Goal: Use online tool/utility: Use online tool/utility

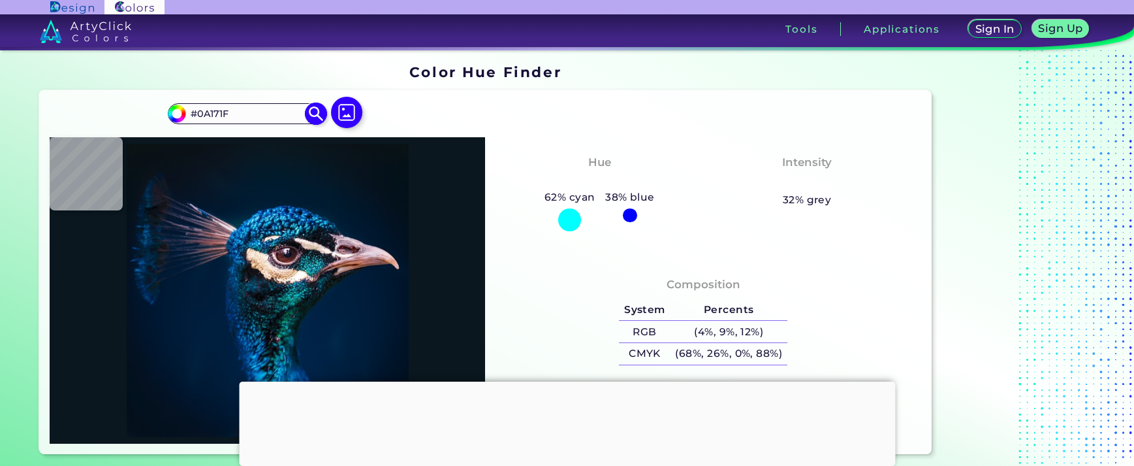
scroll to position [4, 0]
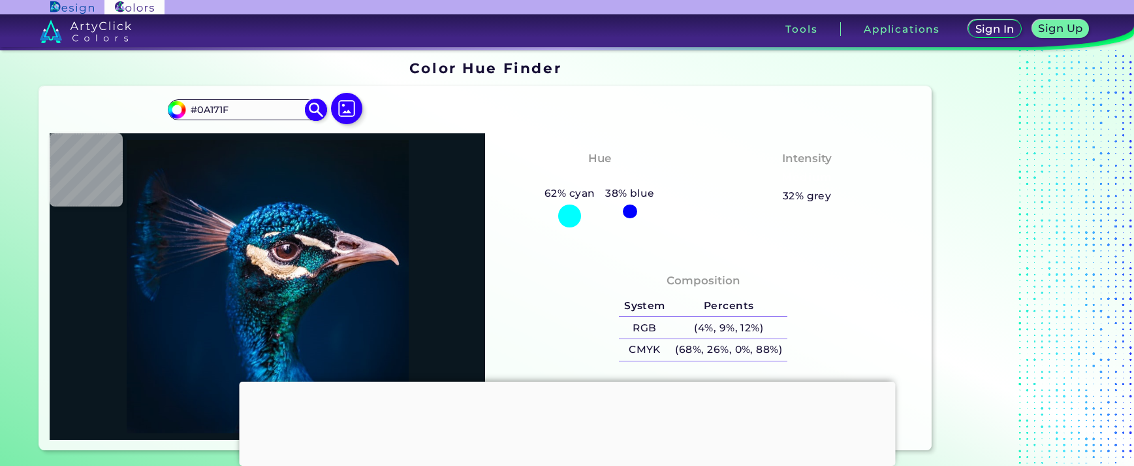
click at [171, 112] on input "#0a171f" at bounding box center [175, 108] width 16 height 16
click at [180, 113] on input "#0a171f" at bounding box center [175, 108] width 16 height 16
type input "#07111b"
type input "#07111B"
type input "#f9adb7"
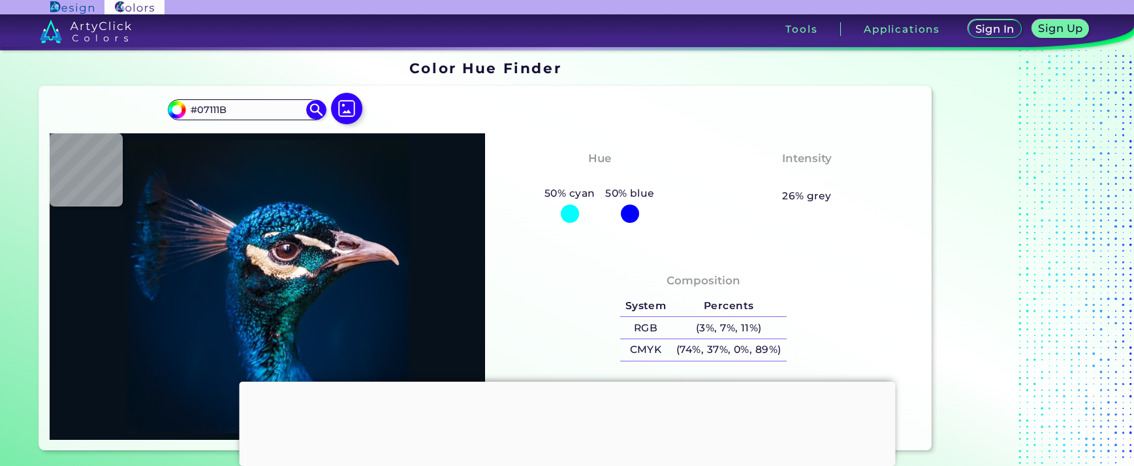
type input "#F9ADB7"
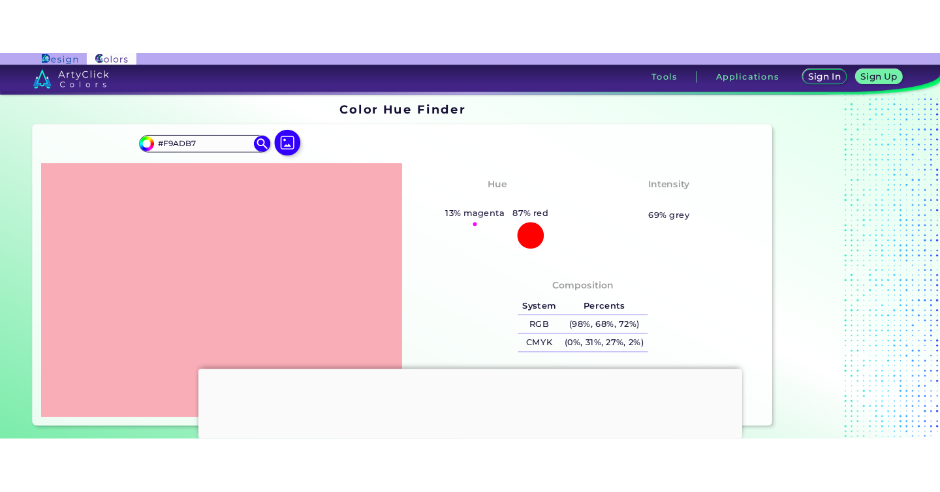
scroll to position [4, 0]
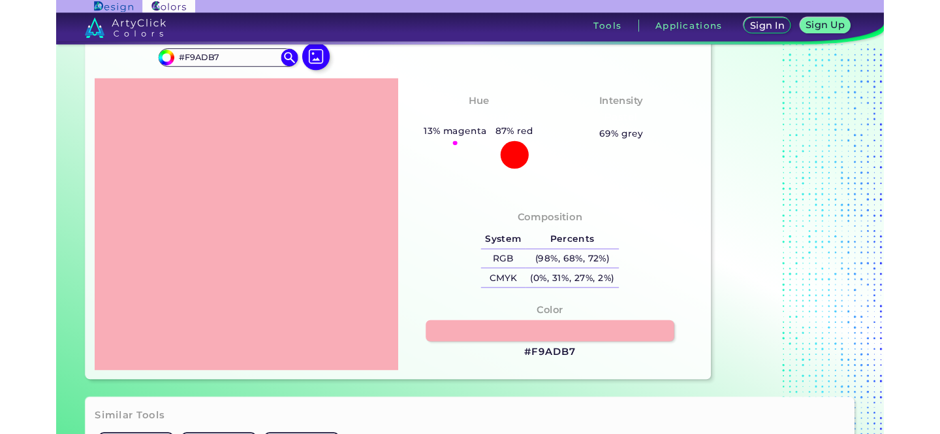
scroll to position [16, 0]
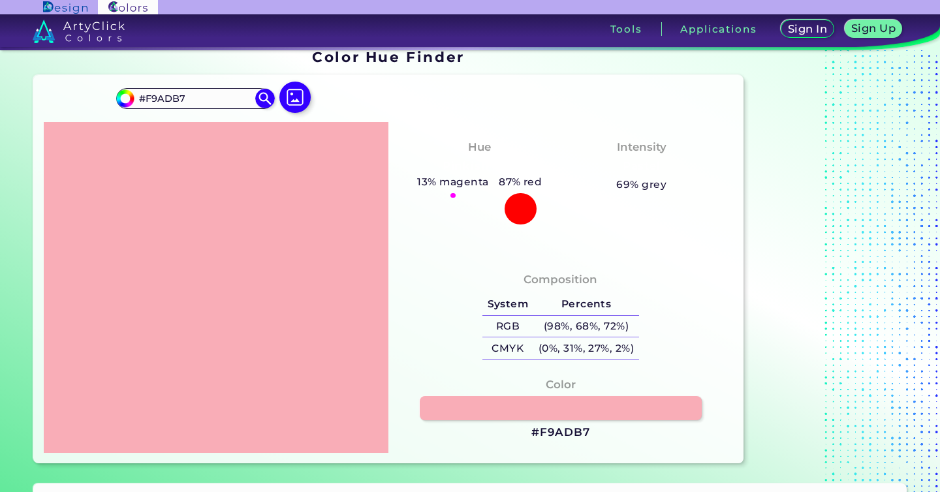
click at [434, 178] on h5 "13% magenta" at bounding box center [454, 182] width 82 height 17
drag, startPoint x: 433, startPoint y: 182, endPoint x: 530, endPoint y: 202, distance: 98.7
click at [536, 183] on div "13% magenta 87% red" at bounding box center [480, 199] width 135 height 51
click at [529, 203] on div at bounding box center [521, 209] width 32 height 32
click at [127, 101] on input "#f9adb7" at bounding box center [124, 97] width 16 height 16
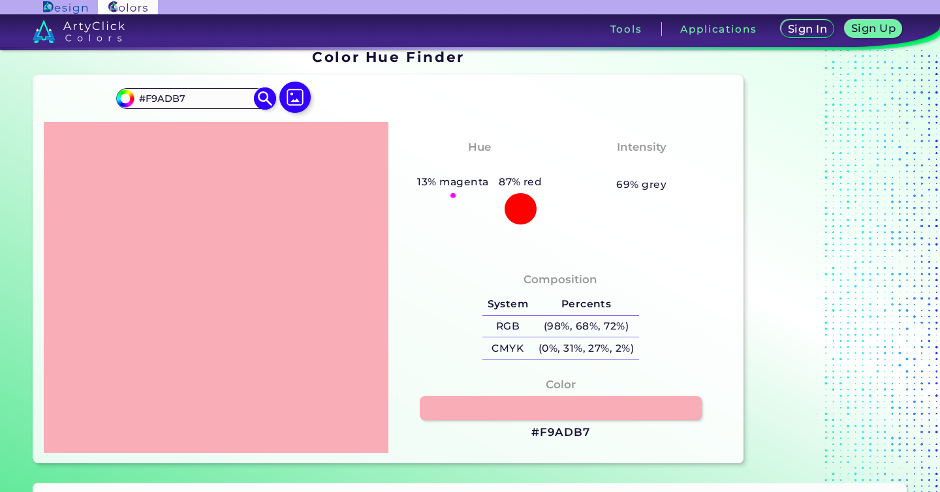
click at [199, 97] on input "#F9ADB7" at bounding box center [195, 98] width 121 height 18
click at [137, 102] on input "#F9ADB7" at bounding box center [195, 98] width 121 height 18
click at [131, 101] on img at bounding box center [126, 99] width 20 height 20
click at [124, 96] on input "#f9adb7" at bounding box center [124, 97] width 16 height 16
drag, startPoint x: 596, startPoint y: 434, endPoint x: 543, endPoint y: 434, distance: 52.9
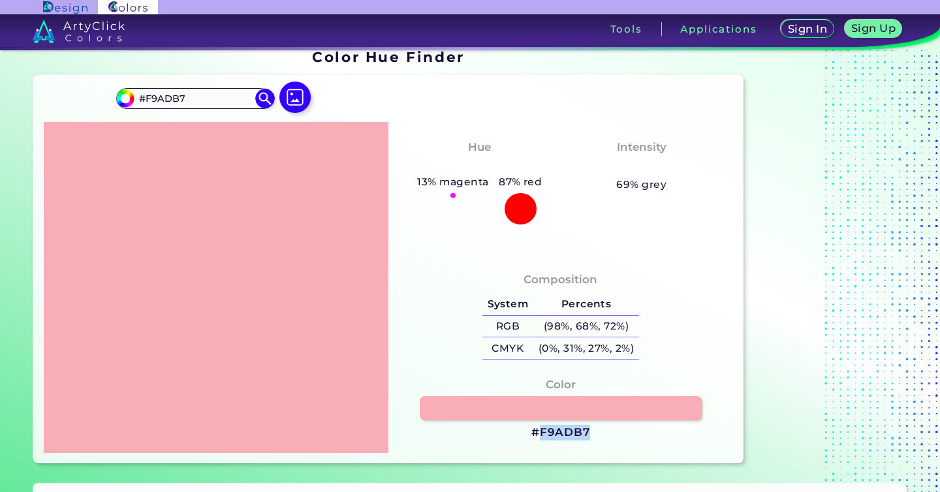
click at [539, 434] on div "Color #F9ADB7" at bounding box center [561, 409] width 324 height 78
copy h3 "F9ADB7"
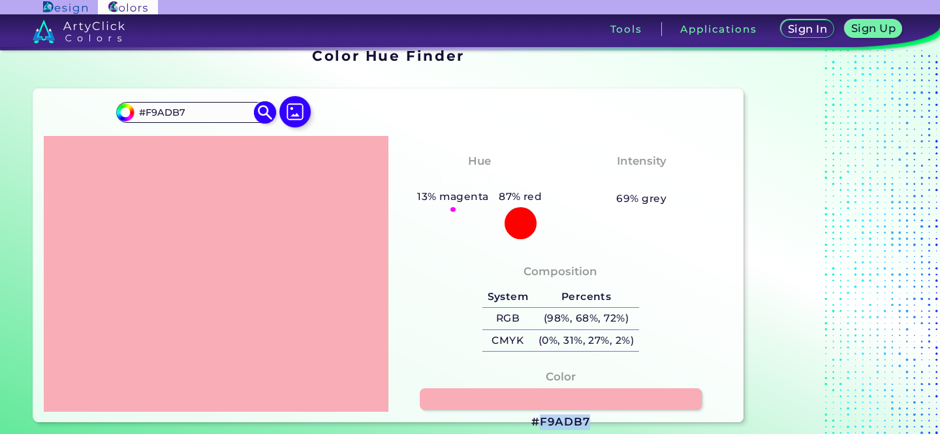
click at [262, 114] on img at bounding box center [264, 112] width 23 height 23
click at [129, 108] on input "#f9adb7" at bounding box center [124, 111] width 16 height 16
type input "#fbdeb4"
type input "#FBDEB4"
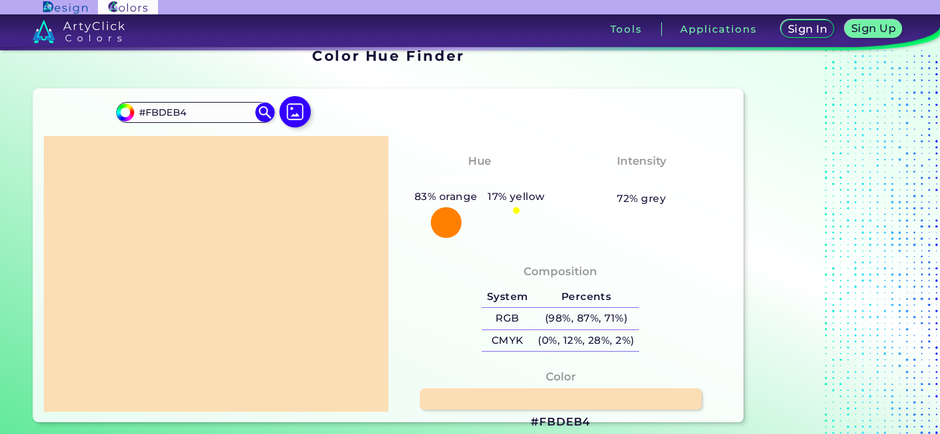
click at [599, 422] on div "Color #FBDEB4" at bounding box center [561, 399] width 324 height 74
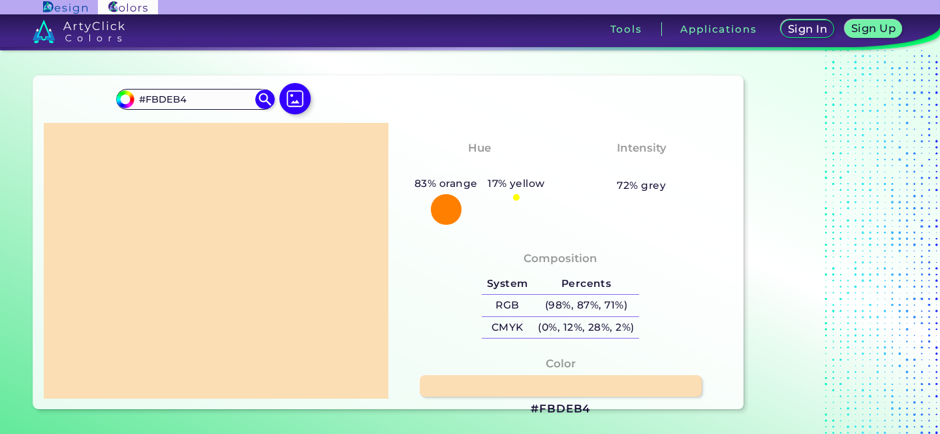
scroll to position [49, 0]
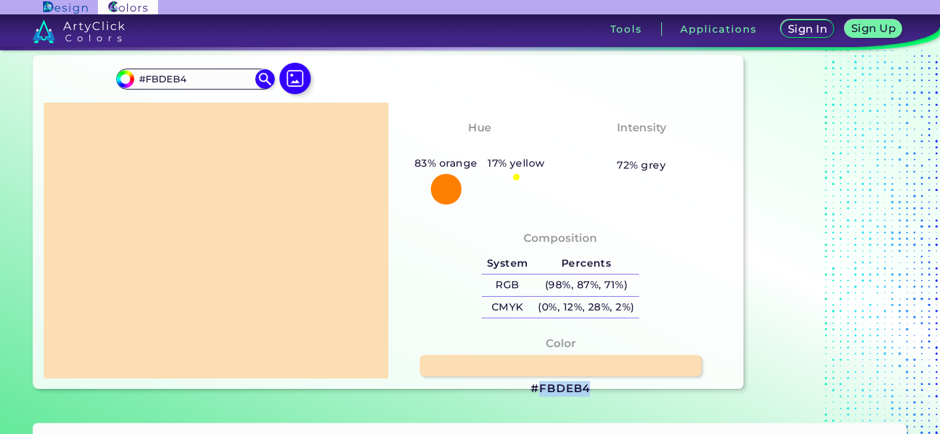
drag, startPoint x: 595, startPoint y: 420, endPoint x: 539, endPoint y: 389, distance: 63.7
click at [539, 389] on div "Color #FBDEB4" at bounding box center [561, 365] width 324 height 74
copy h3 "FBDEB4"
click at [131, 78] on input "#fbdeb4" at bounding box center [124, 77] width 16 height 16
type input "#7abe92"
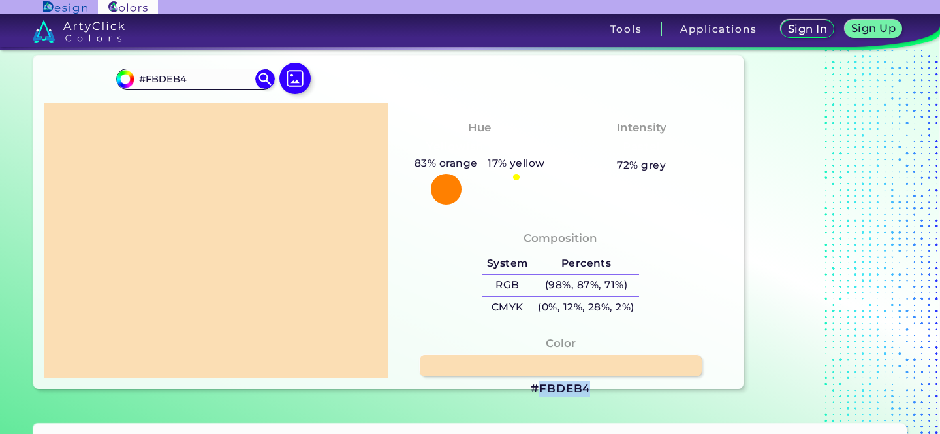
type input "#7ABE92"
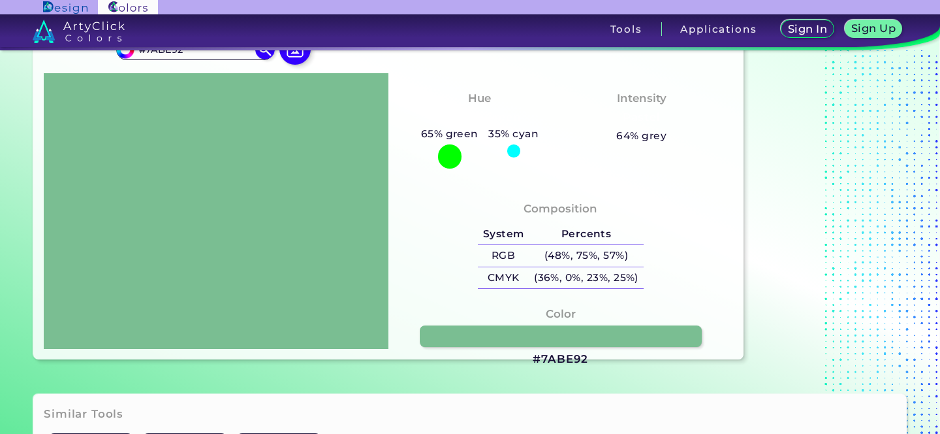
scroll to position [80, 0]
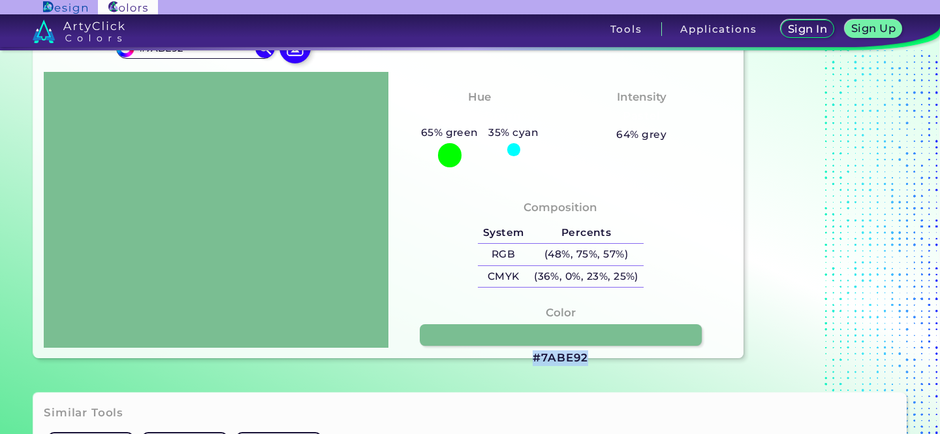
drag, startPoint x: 535, startPoint y: 356, endPoint x: 588, endPoint y: 357, distance: 52.2
click at [588, 357] on h3 "#7ABE92" at bounding box center [560, 358] width 55 height 16
copy h3 "#7ABE92"
drag, startPoint x: 588, startPoint y: 357, endPoint x: 530, endPoint y: 359, distance: 58.8
click at [530, 359] on div "Color #7ABE92" at bounding box center [561, 335] width 324 height 74
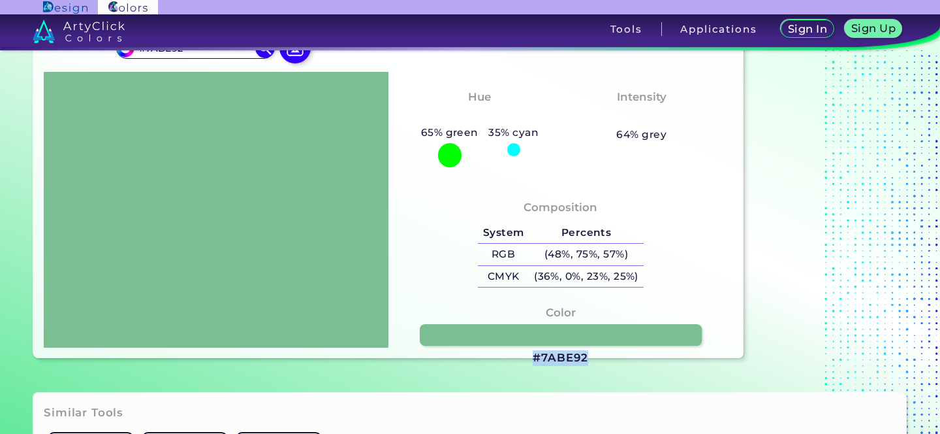
copy h3 "#7ABE92"
click at [126, 54] on input "#7abe92" at bounding box center [124, 47] width 16 height 16
type input "#8ce6f9"
type input "#8CE6F9"
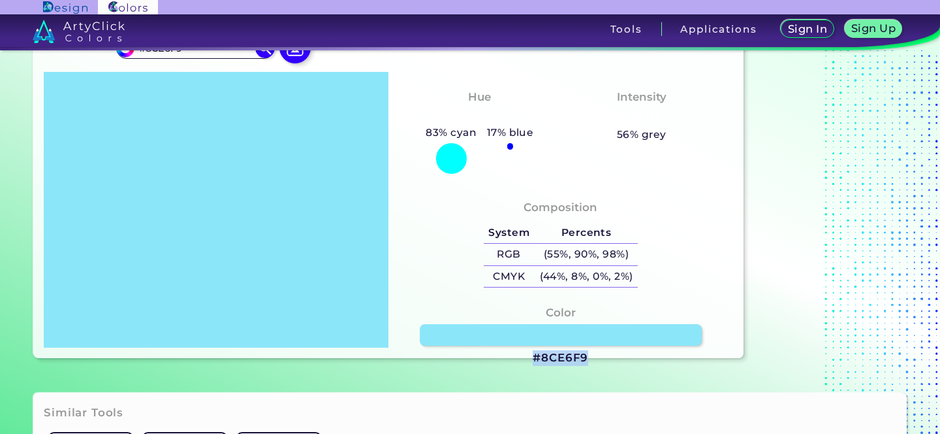
drag, startPoint x: 575, startPoint y: 360, endPoint x: 591, endPoint y: 358, distance: 16.4
click at [591, 358] on div "Color #8CE6F9" at bounding box center [561, 335] width 324 height 74
copy div "#8CE6F9"
drag, startPoint x: 591, startPoint y: 358, endPoint x: 127, endPoint y: 54, distance: 555.1
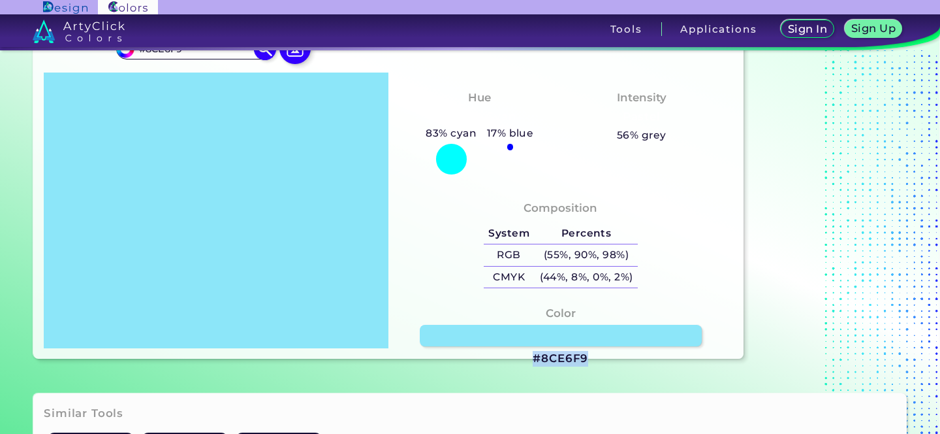
click at [127, 54] on input "#8ce6f9" at bounding box center [124, 47] width 16 height 16
type input "#7c77d6"
type input "#7C77D6"
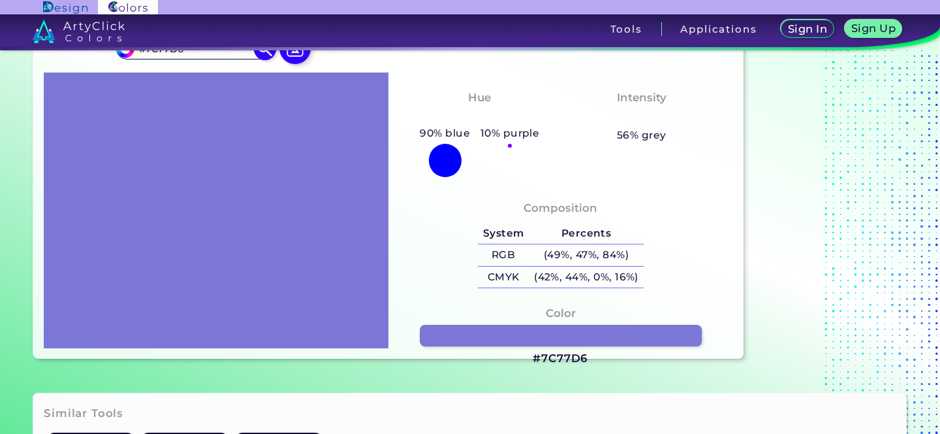
type input "#7c77d6"
drag, startPoint x: 127, startPoint y: 54, endPoint x: 533, endPoint y: 356, distance: 506.8
click at [533, 356] on div "Color #7C77D6" at bounding box center [561, 335] width 324 height 74
copy h3 "#7C77D6"
